Goal: Task Accomplishment & Management: Manage account settings

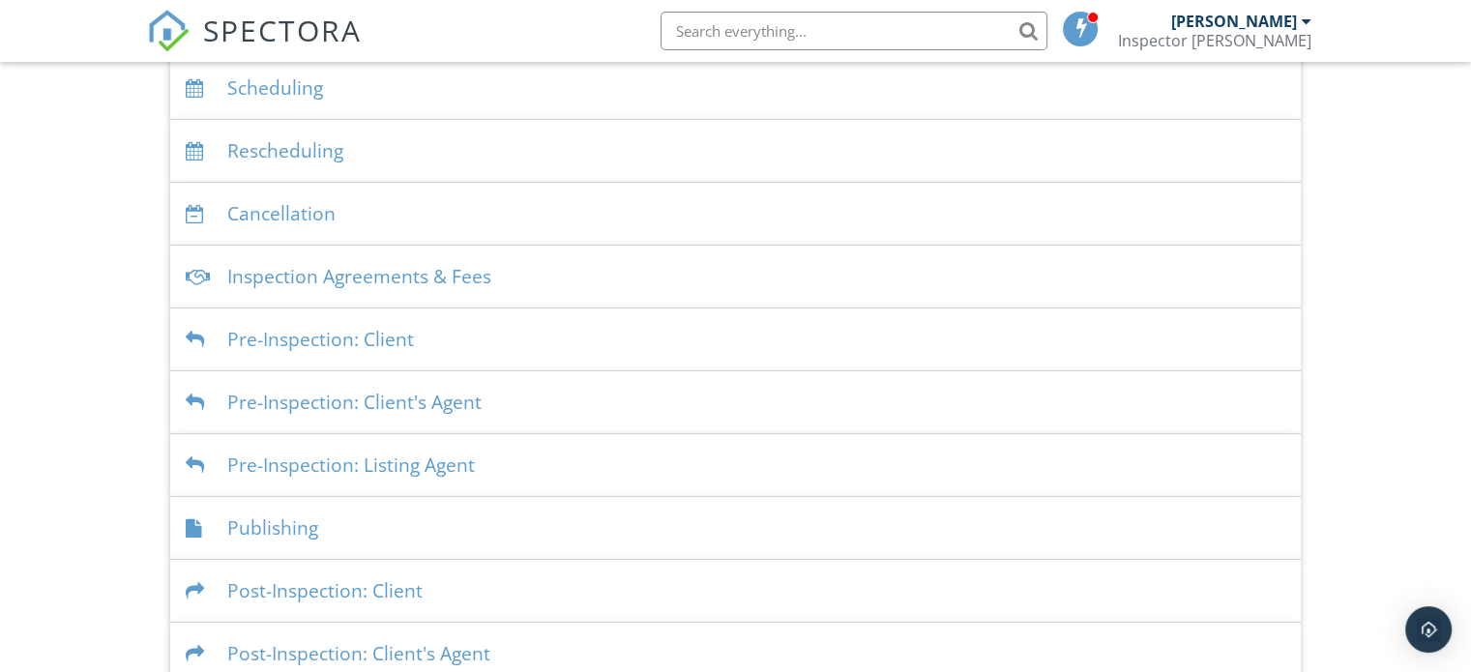
scroll to position [497, 0]
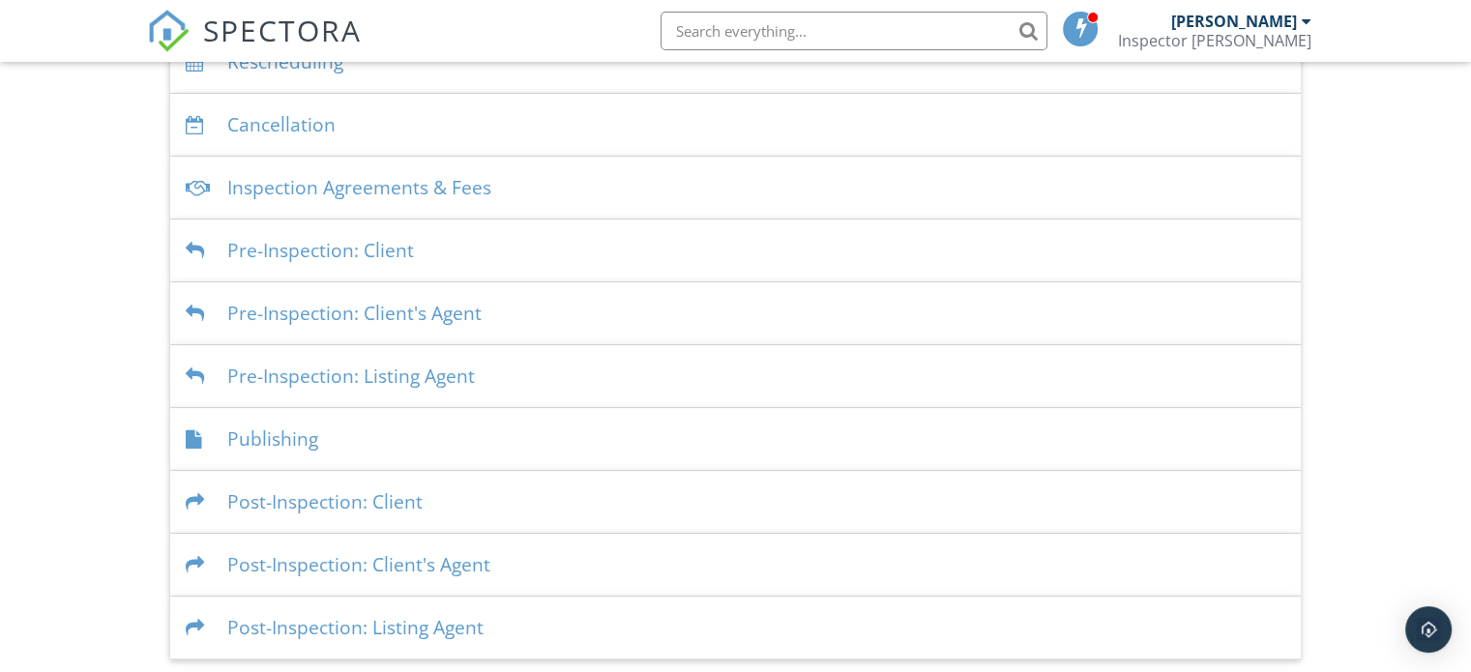
click at [264, 433] on div "Publishing" at bounding box center [735, 439] width 1130 height 63
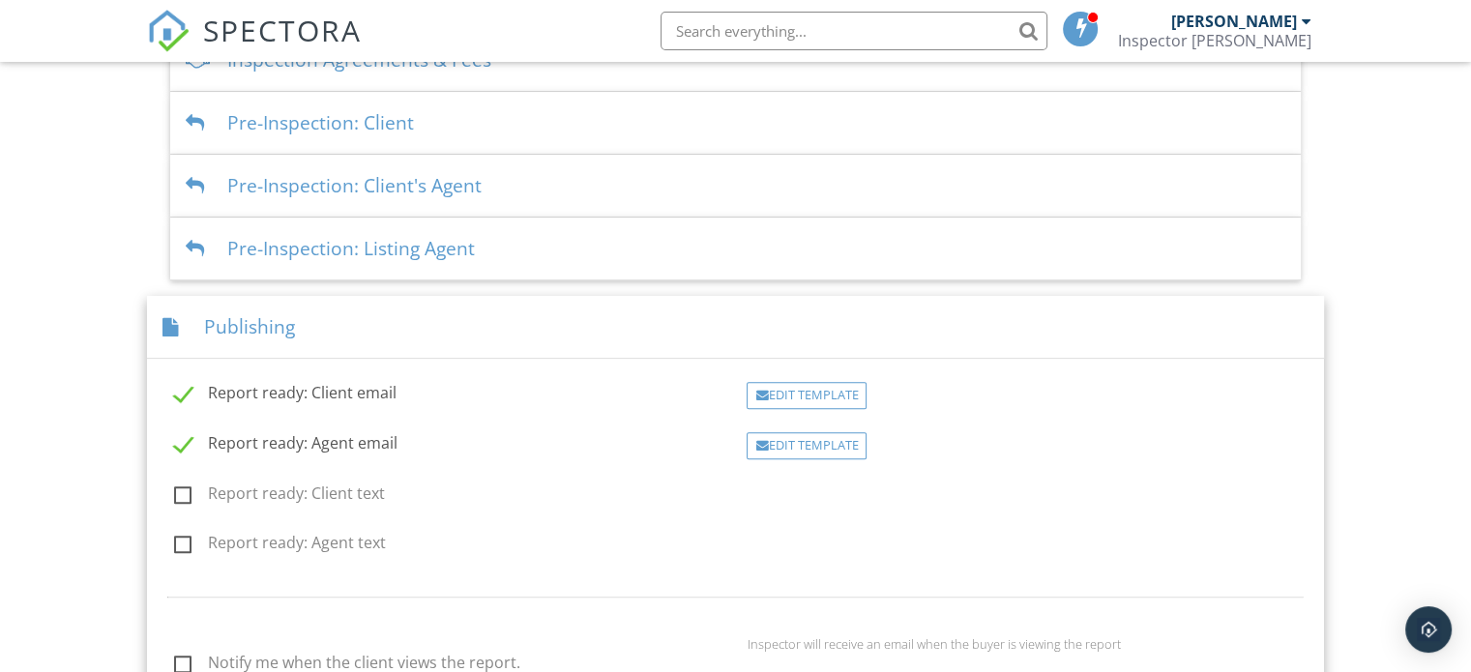
scroll to position [625, 0]
click at [818, 390] on div "Edit Template" at bounding box center [806, 395] width 120 height 27
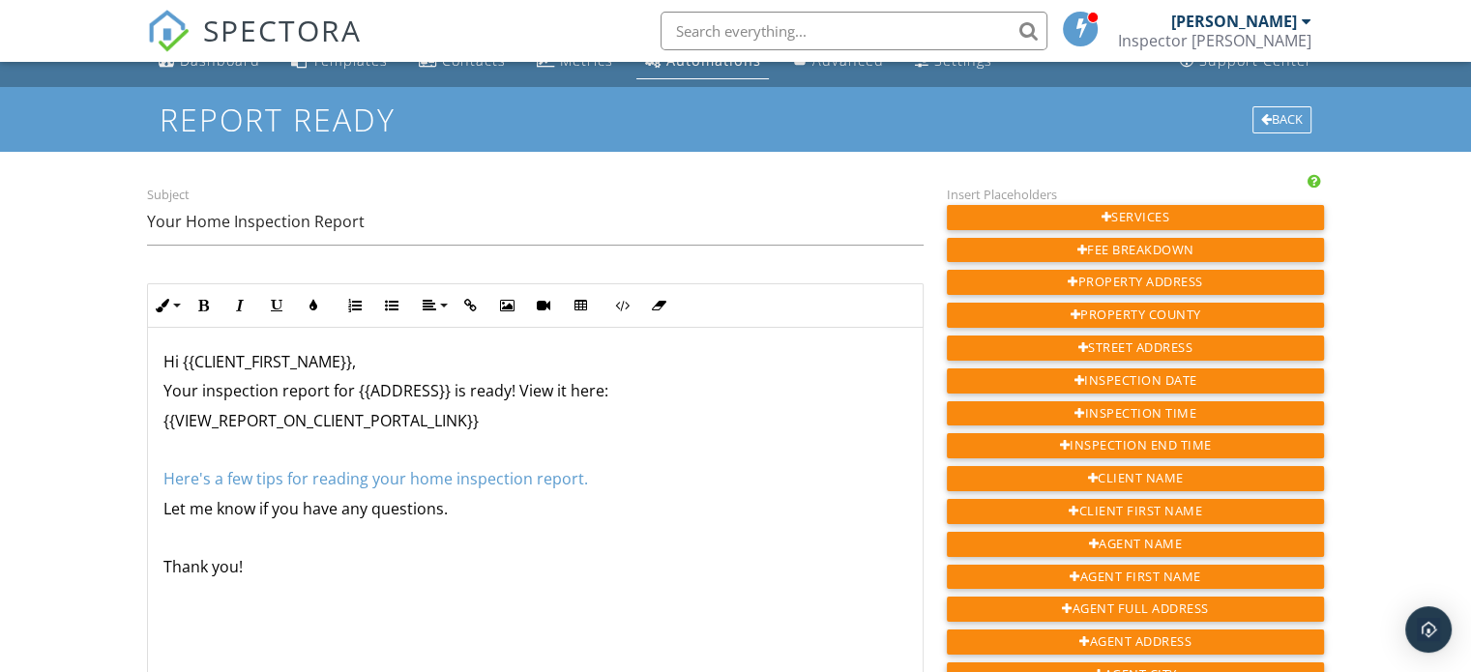
scroll to position [29, 0]
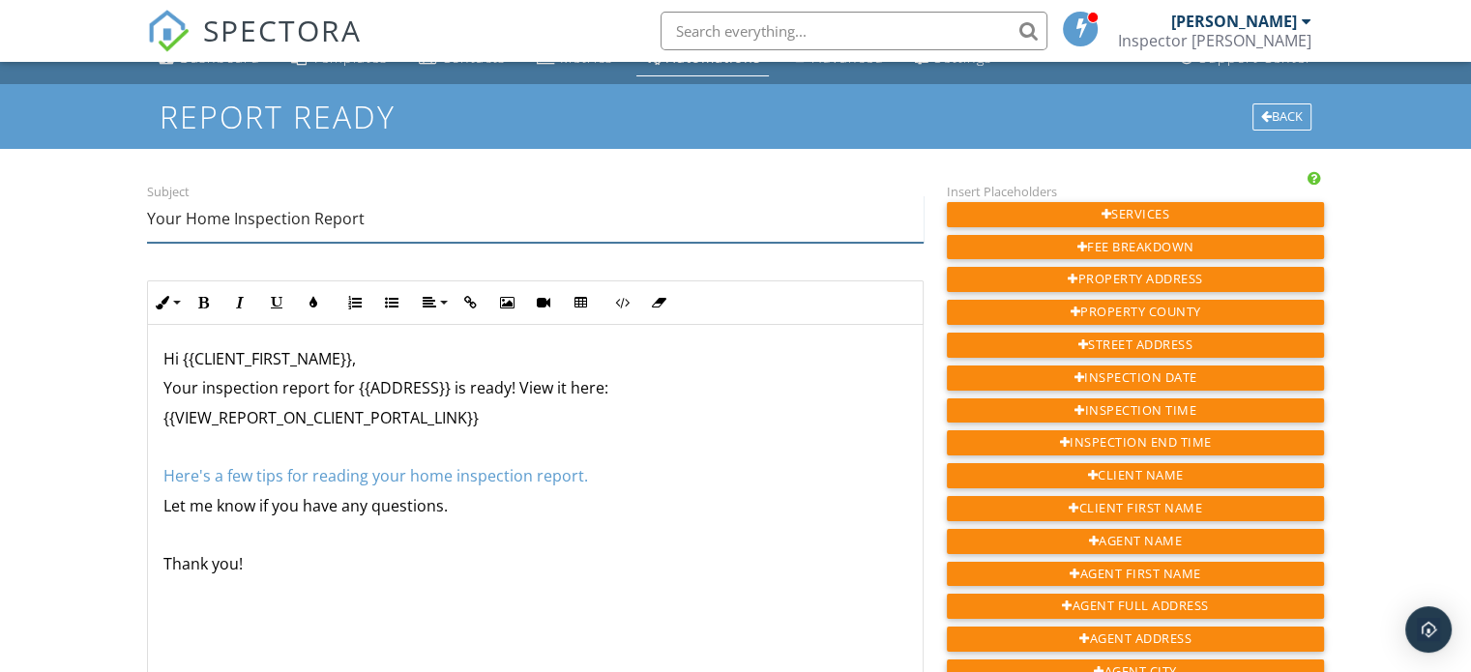
click at [230, 227] on input "Your Home Inspection Report" at bounding box center [535, 218] width 776 height 47
click at [369, 219] on input "Your Inspection Report" at bounding box center [535, 218] width 776 height 47
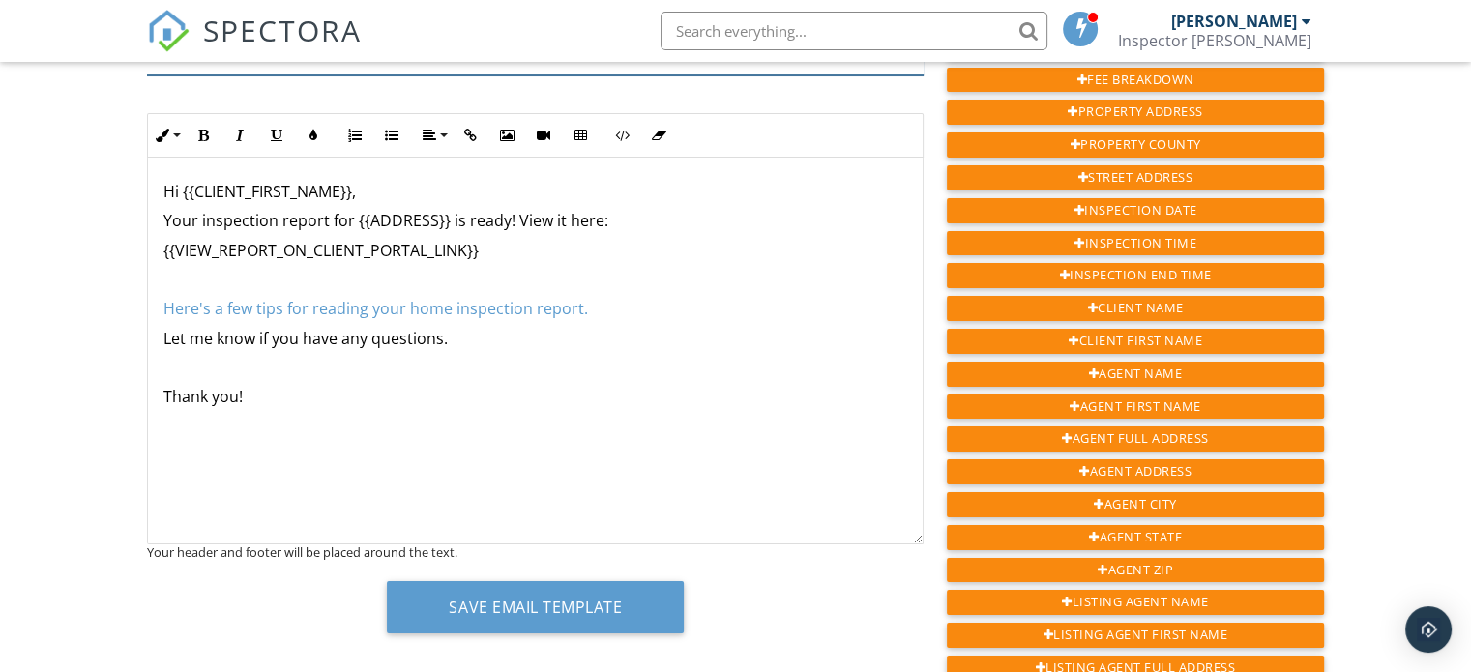
scroll to position [199, 0]
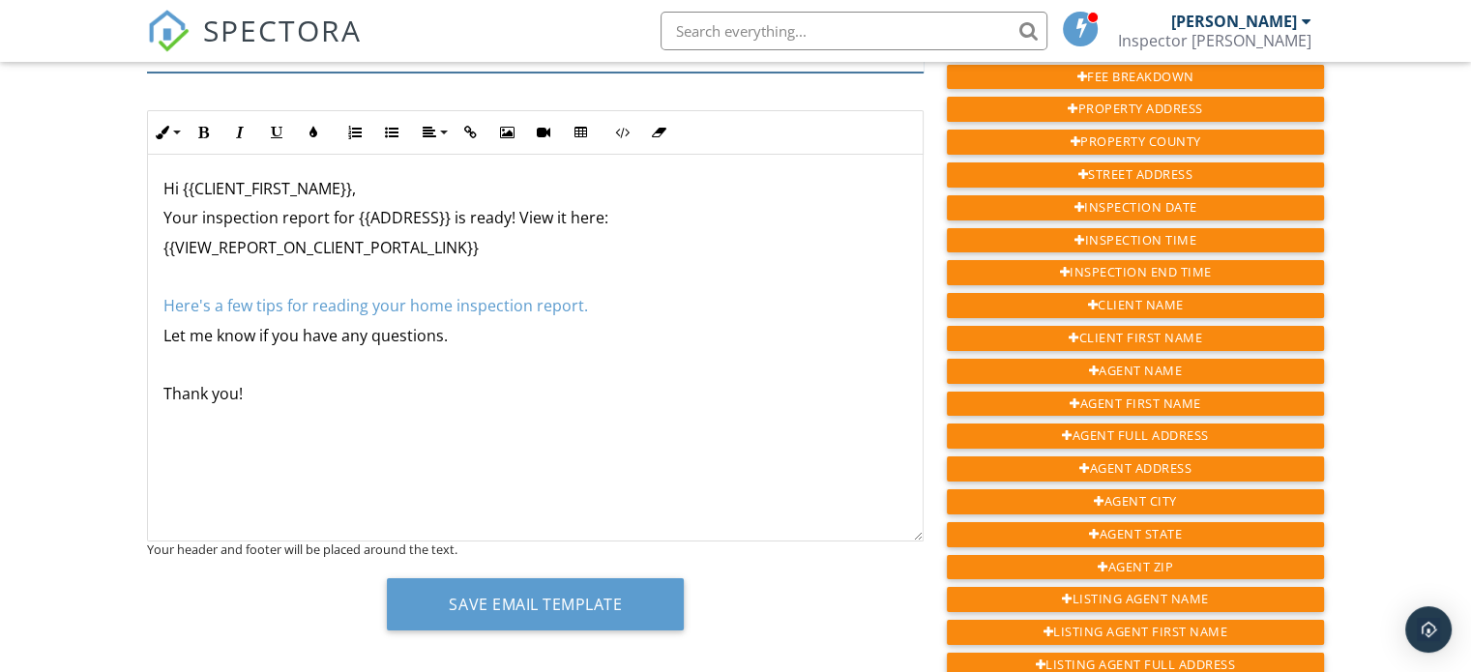
type input "Your Inspection Report"
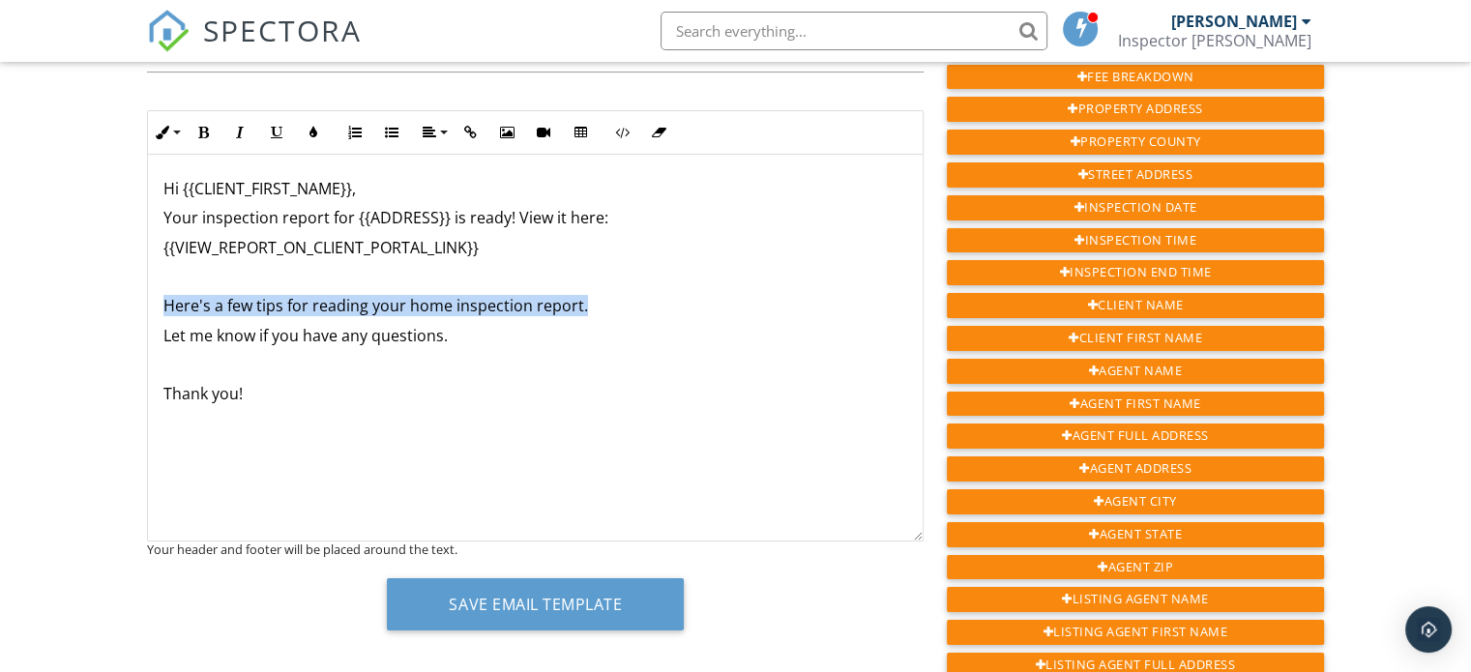
drag, startPoint x: 597, startPoint y: 299, endPoint x: 9, endPoint y: 308, distance: 588.9
click at [9, 308] on div "Dashboard Templates Contacts Metrics Automations Advanced Settings Support Cent…" at bounding box center [735, 658] width 1471 height 1591
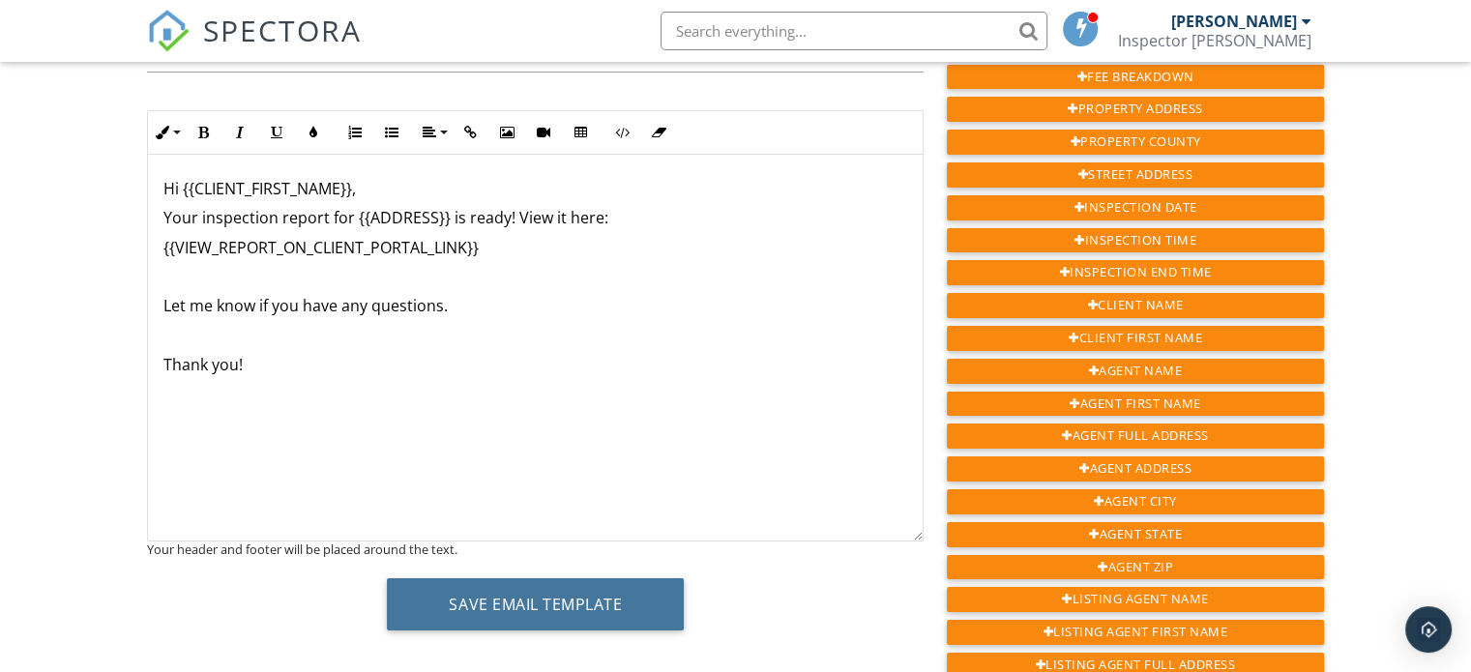
click at [620, 606] on button "Save Email Template" at bounding box center [535, 604] width 297 height 52
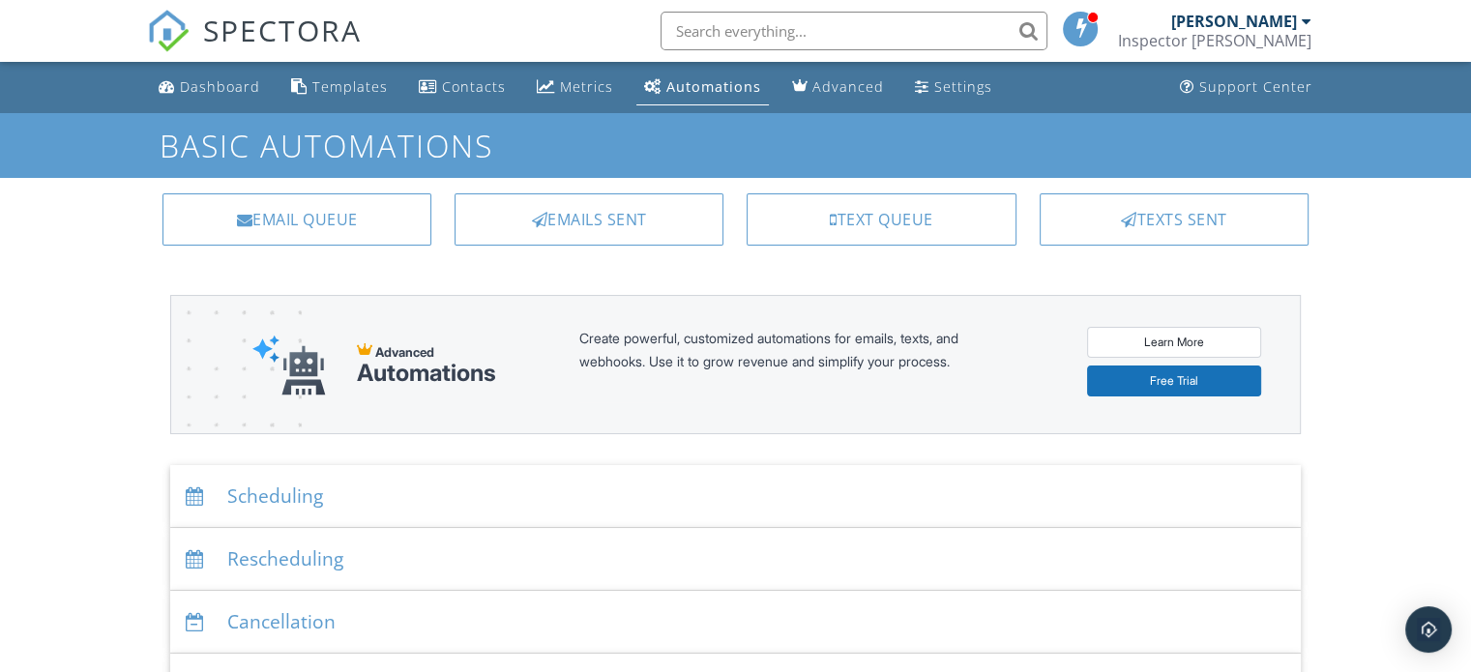
click at [934, 91] on div "Settings" at bounding box center [963, 86] width 58 height 18
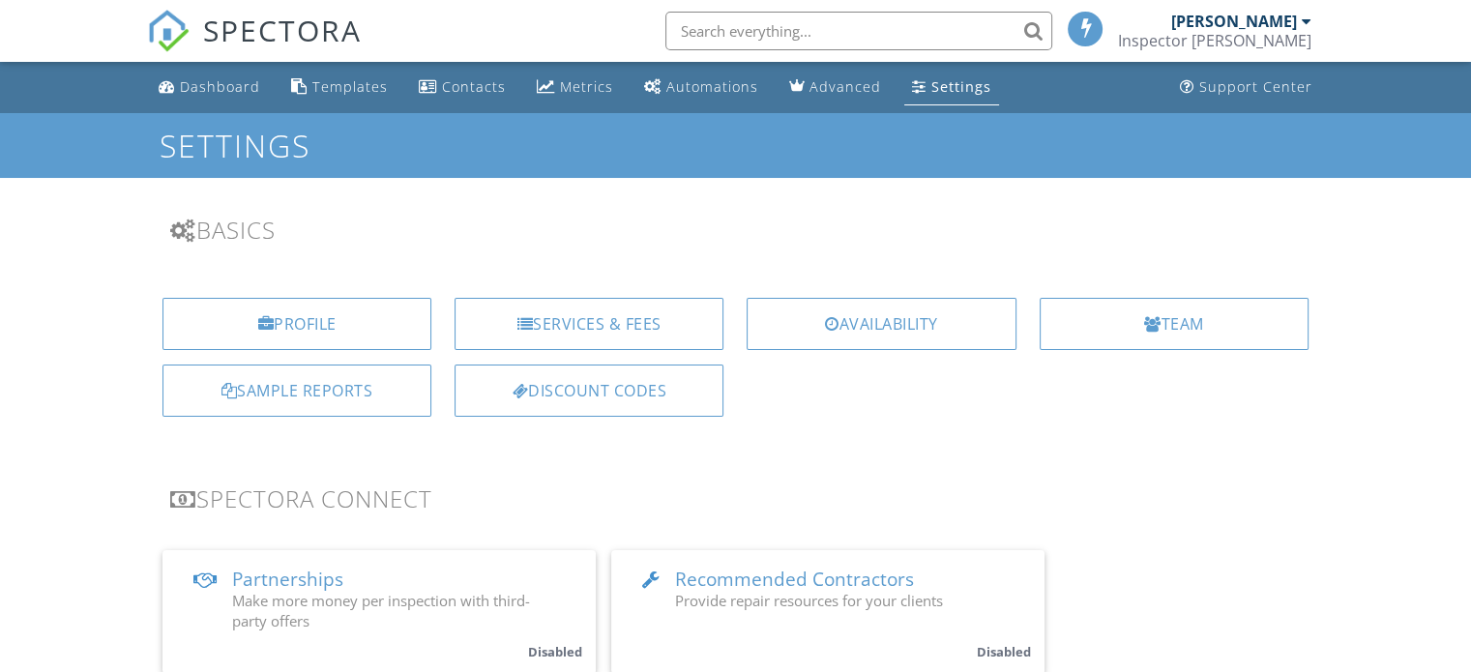
click at [700, 92] on div "Automations" at bounding box center [712, 86] width 92 height 18
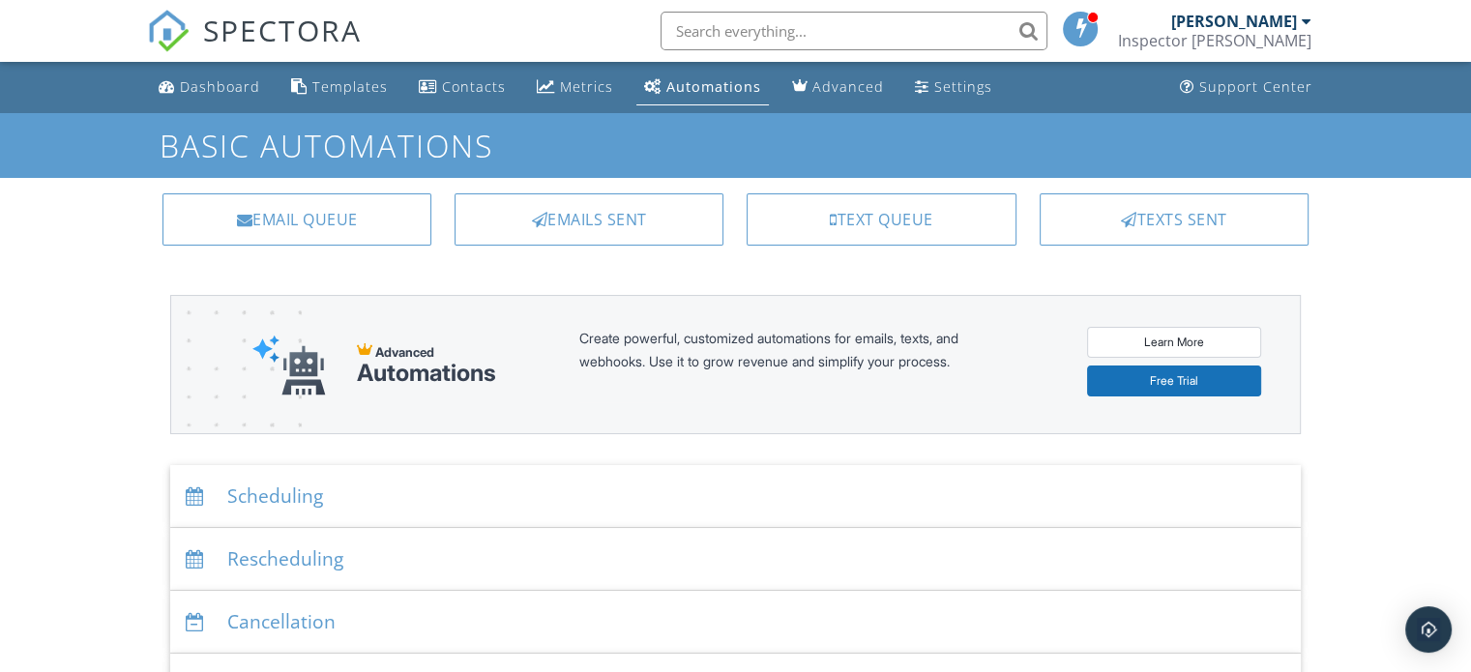
click at [345, 90] on div "Templates" at bounding box center [349, 86] width 75 height 18
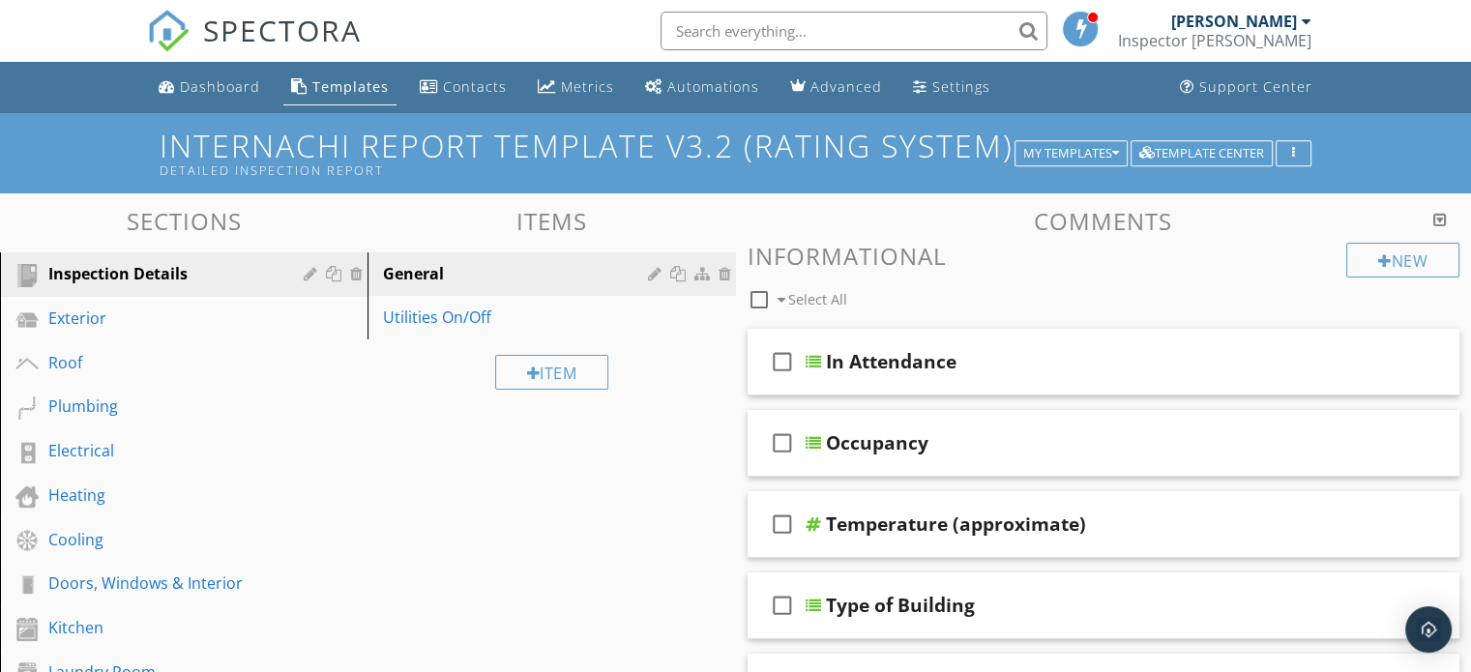
click at [222, 87] on div "Dashboard" at bounding box center [220, 86] width 80 height 18
